Goal: Communication & Community: Share content

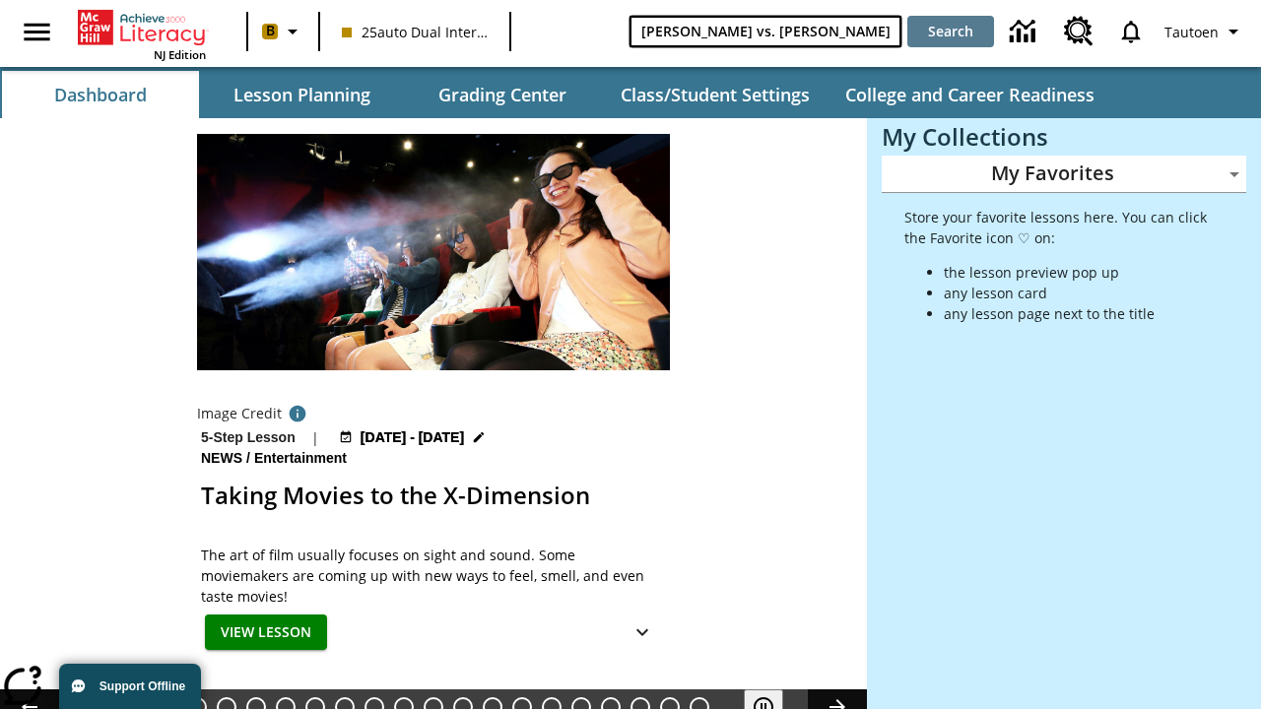
type input "[PERSON_NAME] vs. [PERSON_NAME]"
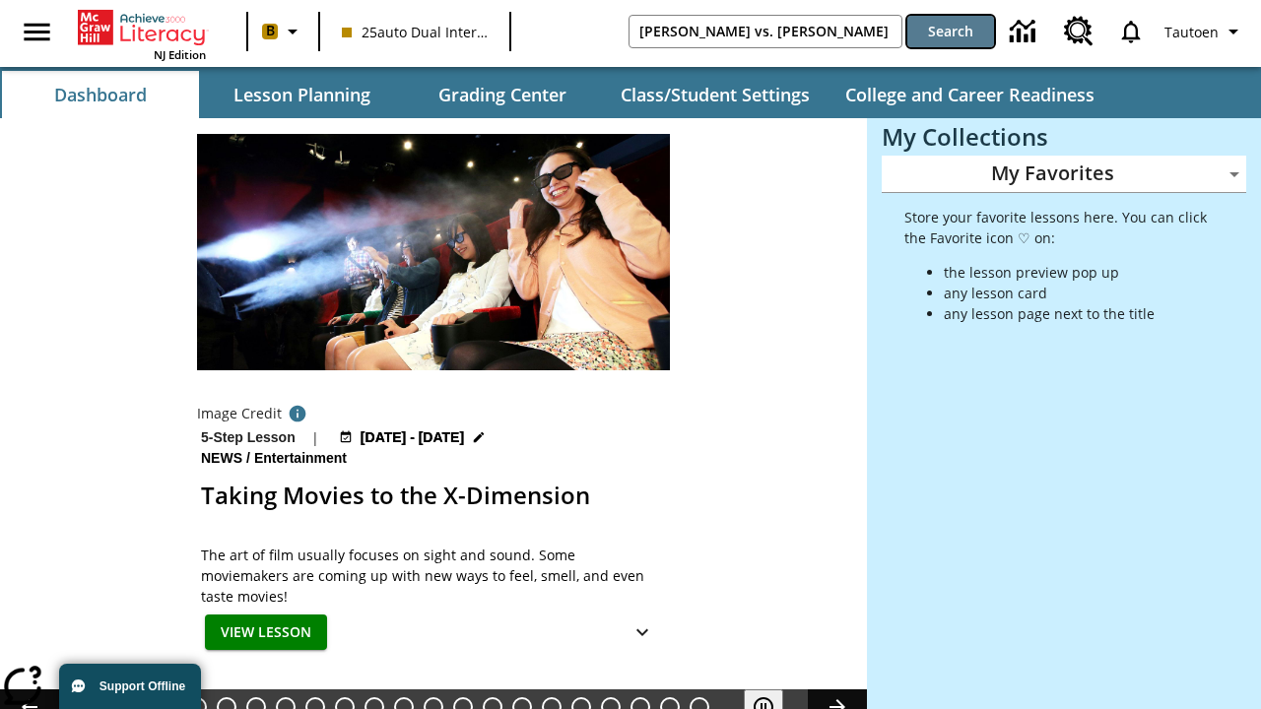
click at [951, 32] on button "Search" at bounding box center [950, 32] width 87 height 32
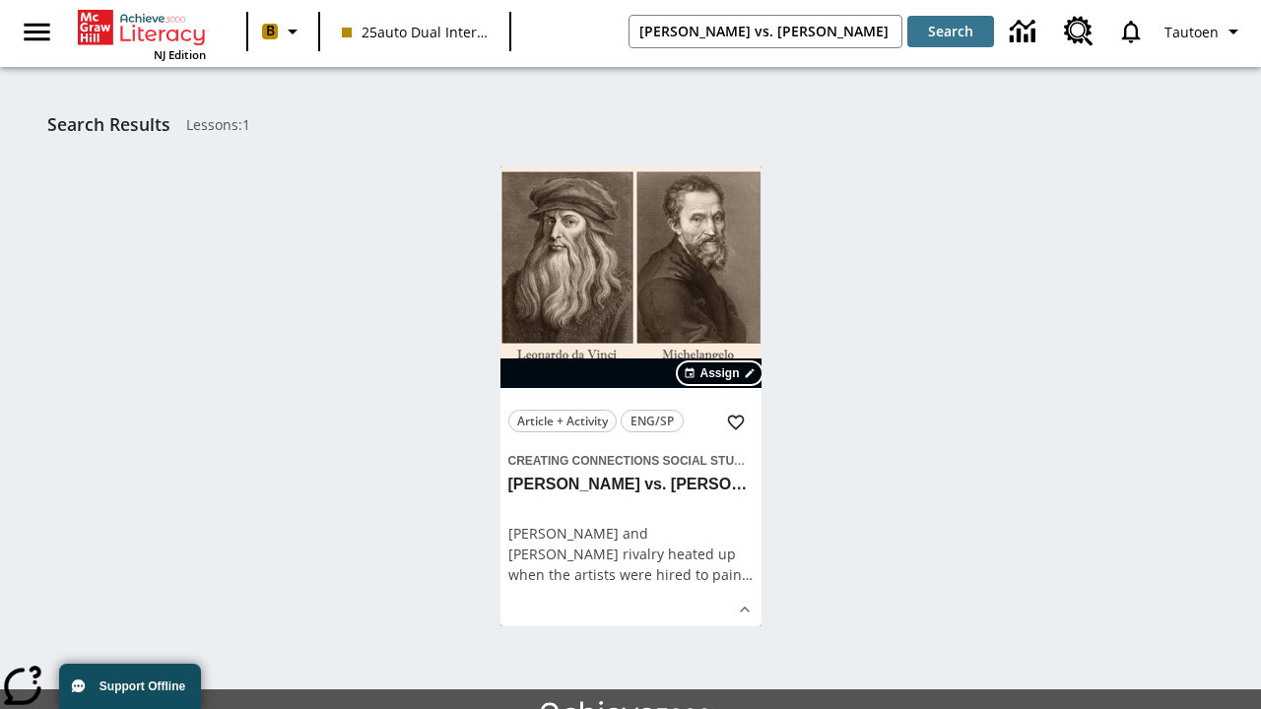
click at [721, 373] on span "Assign" at bounding box center [718, 374] width 39 height 18
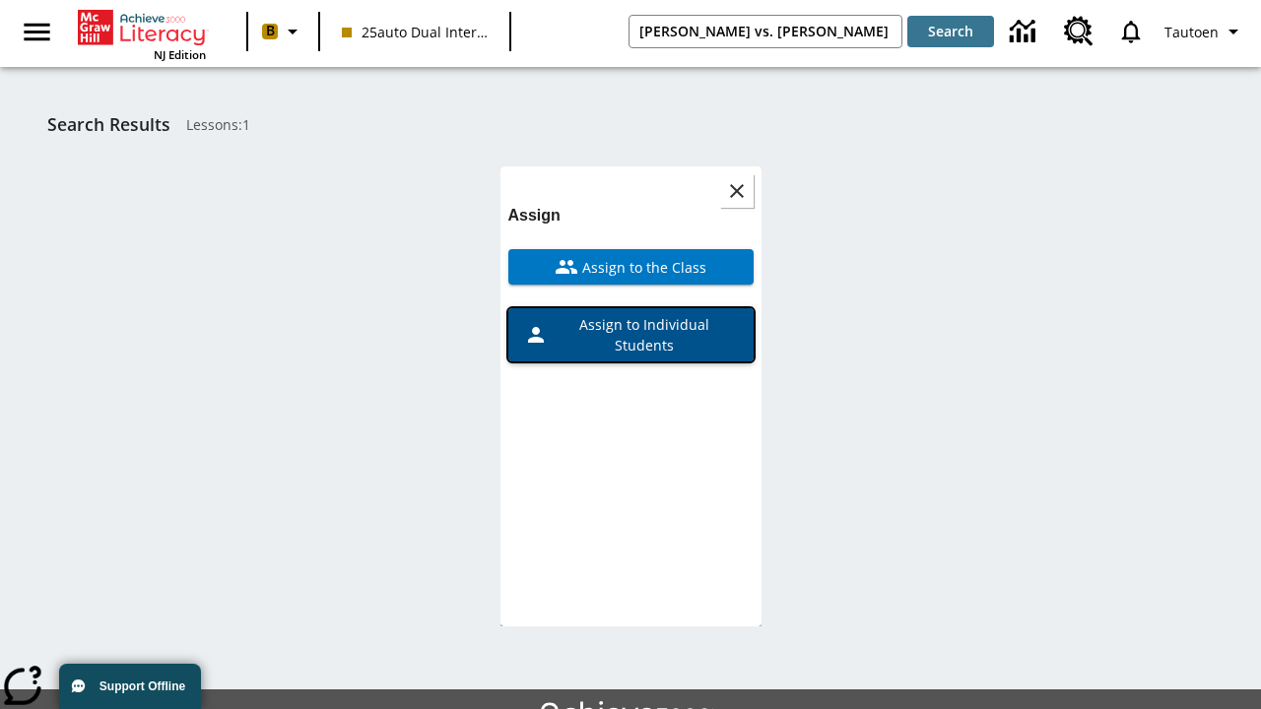
click at [630, 314] on span "Assign to Individual Students" at bounding box center [643, 334] width 190 height 41
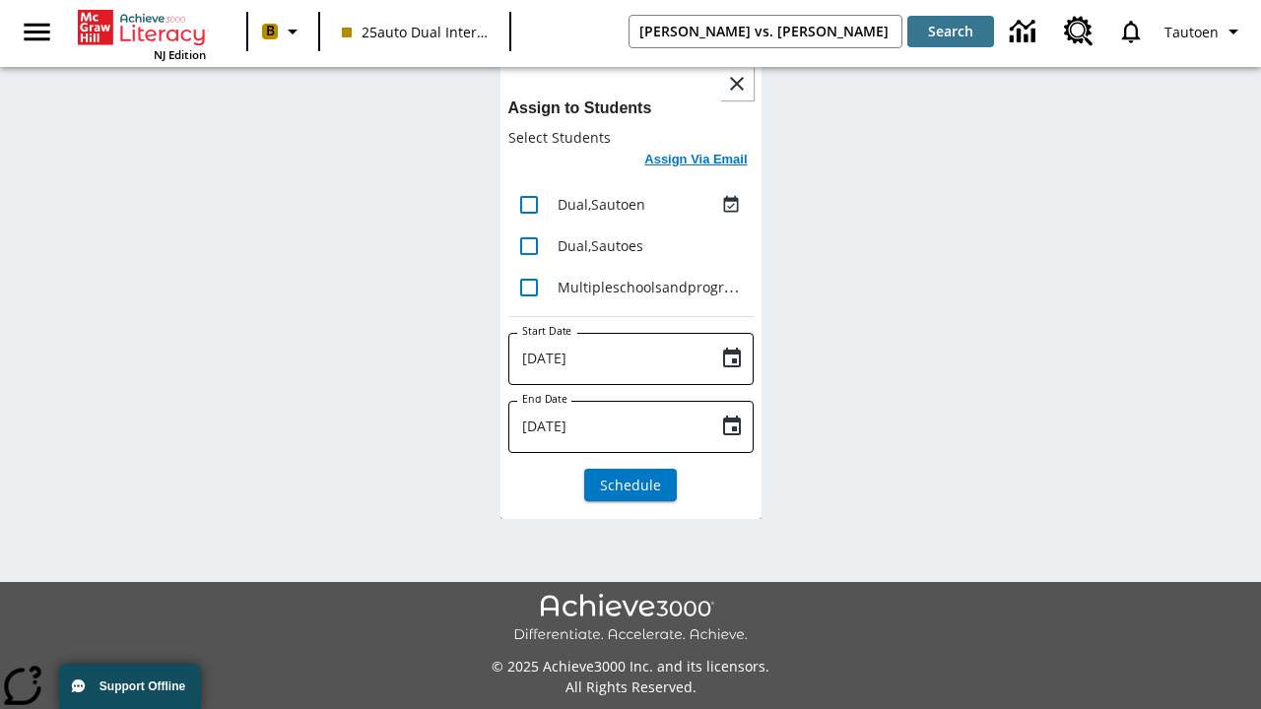
click at [697, 162] on h6 "Assign Via Email" at bounding box center [695, 160] width 102 height 23
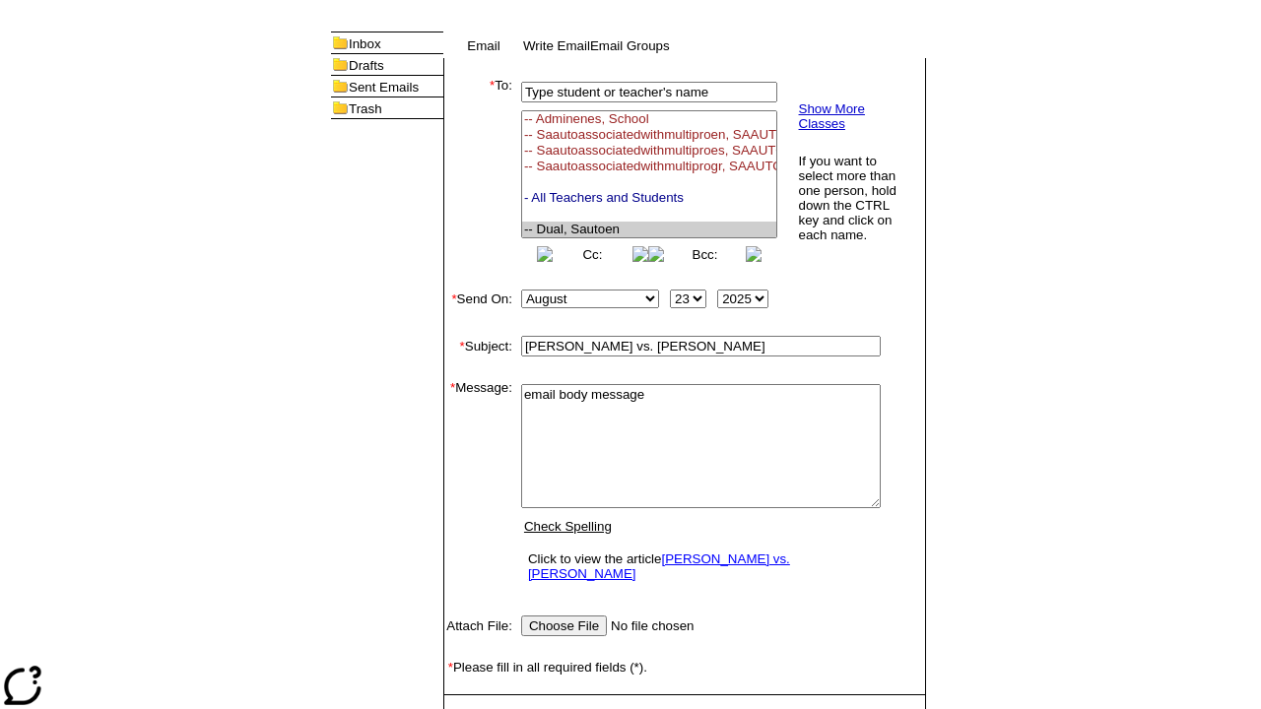
select select "U,21476361,1"
type textarea "email body message"
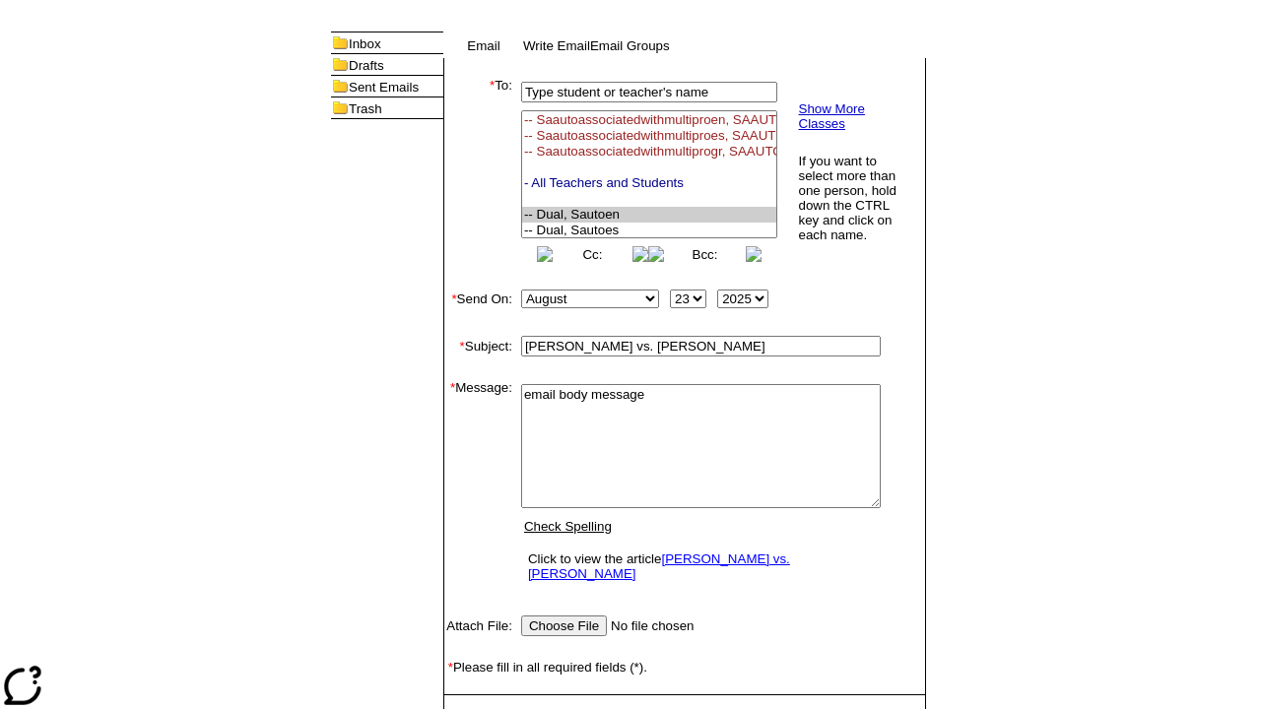
scroll to position [166, 0]
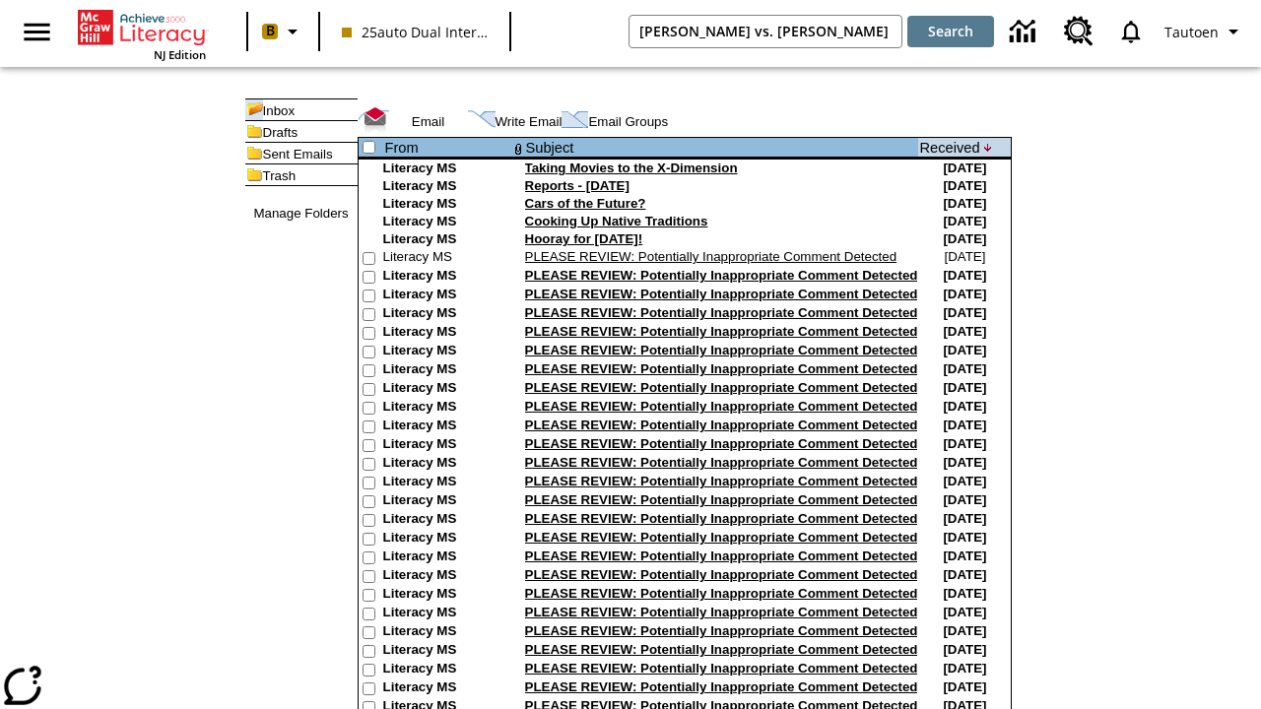
type input "[PERSON_NAME] vs. [PERSON_NAME]"
click at [951, 32] on button "Search" at bounding box center [950, 32] width 87 height 32
